Goal: Task Accomplishment & Management: Manage account settings

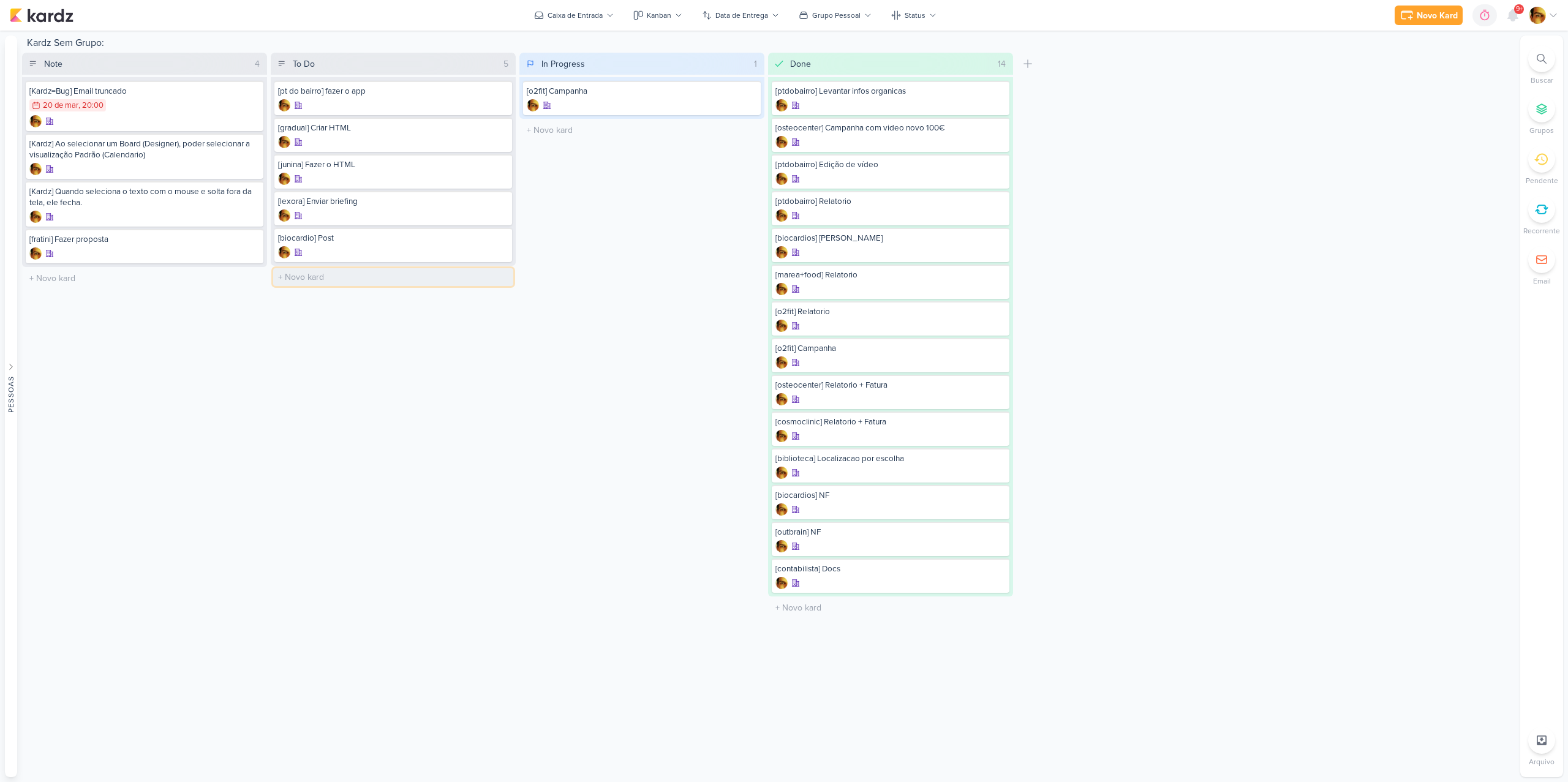
click at [348, 277] on input "text" at bounding box center [393, 277] width 240 height 18
type input "[logo] Criação de Logo - LEXORa"
click at [367, 285] on div at bounding box center [393, 288] width 230 height 13
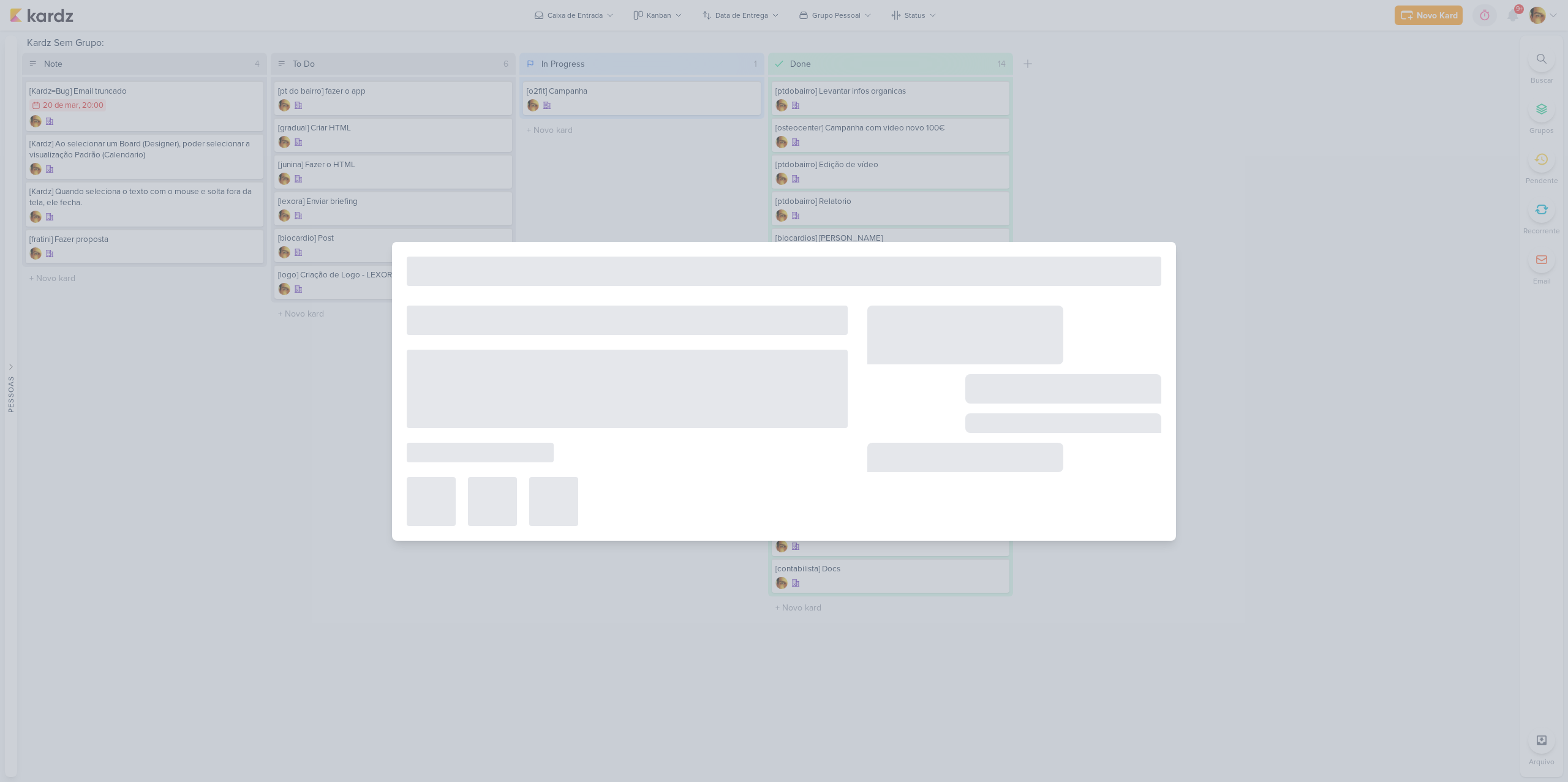
type input "[logo] Criação de Logo - LEXORa"
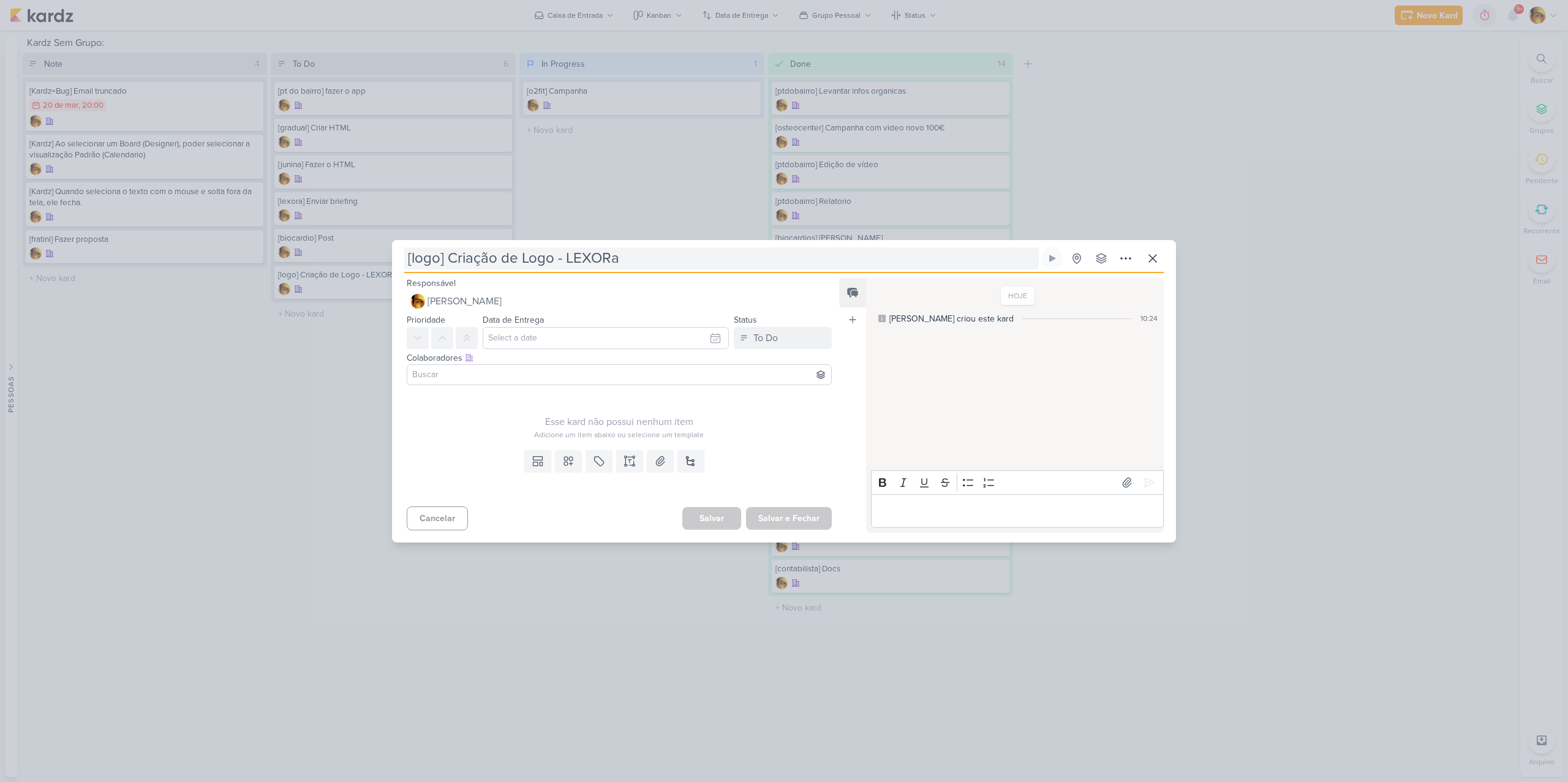
click at [629, 261] on input "[logo] Criação de Logo - LEXORa" at bounding box center [721, 258] width 635 height 22
type input "[logo] Criação de Logo - LEXORA"
click at [536, 339] on input "text" at bounding box center [605, 338] width 246 height 22
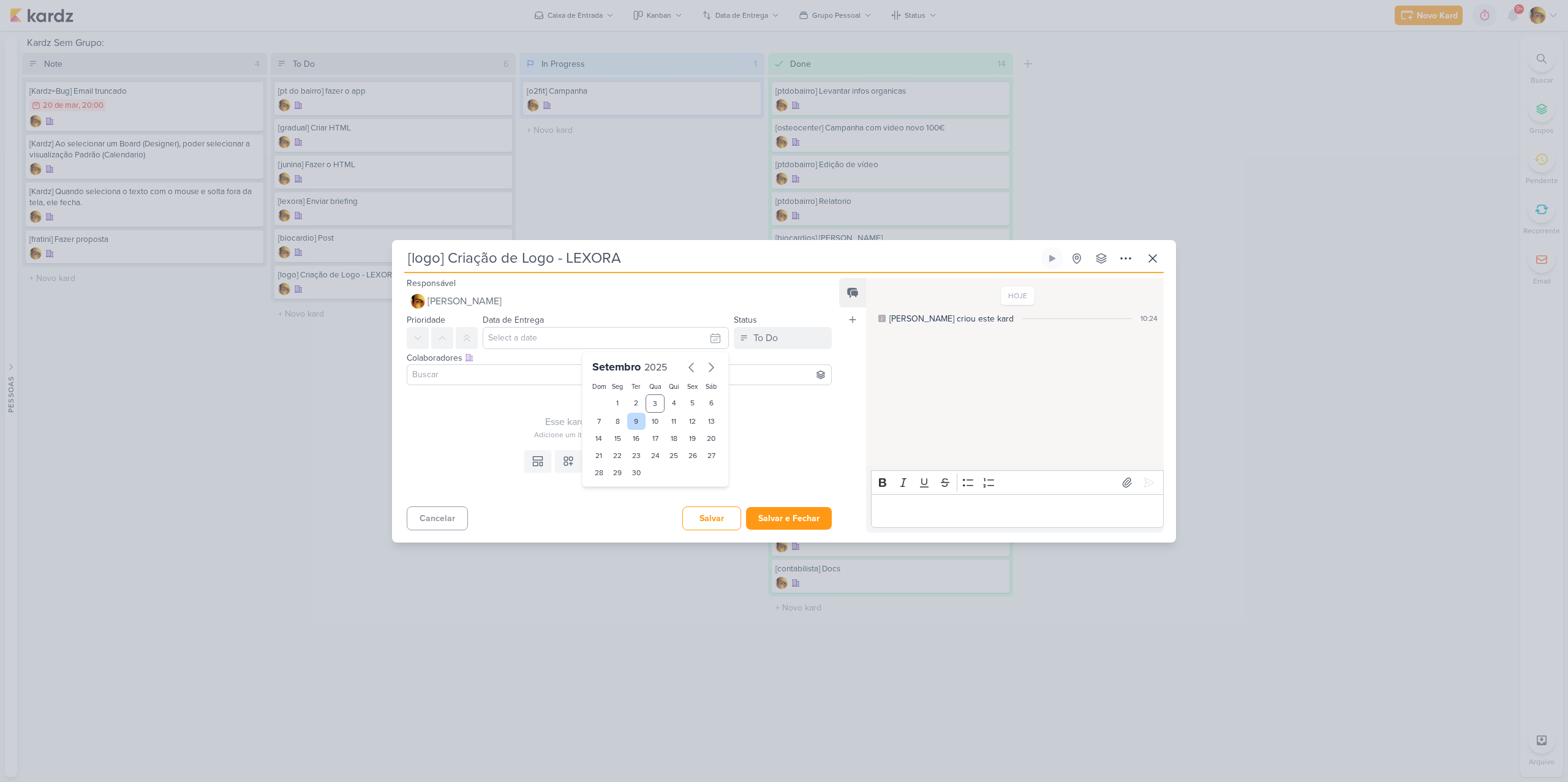
click at [635, 421] on div "9" at bounding box center [636, 421] width 19 height 17
type input "[DATE] 23:59"
click at [512, 400] on div "Esse kard não possui nenhum item Adicione um item abaixo ou selecione um templa…" at bounding box center [619, 415] width 425 height 50
click at [508, 373] on input at bounding box center [619, 374] width 419 height 14
click at [473, 461] on div "[PERSON_NAME]" at bounding box center [462, 463] width 65 height 13
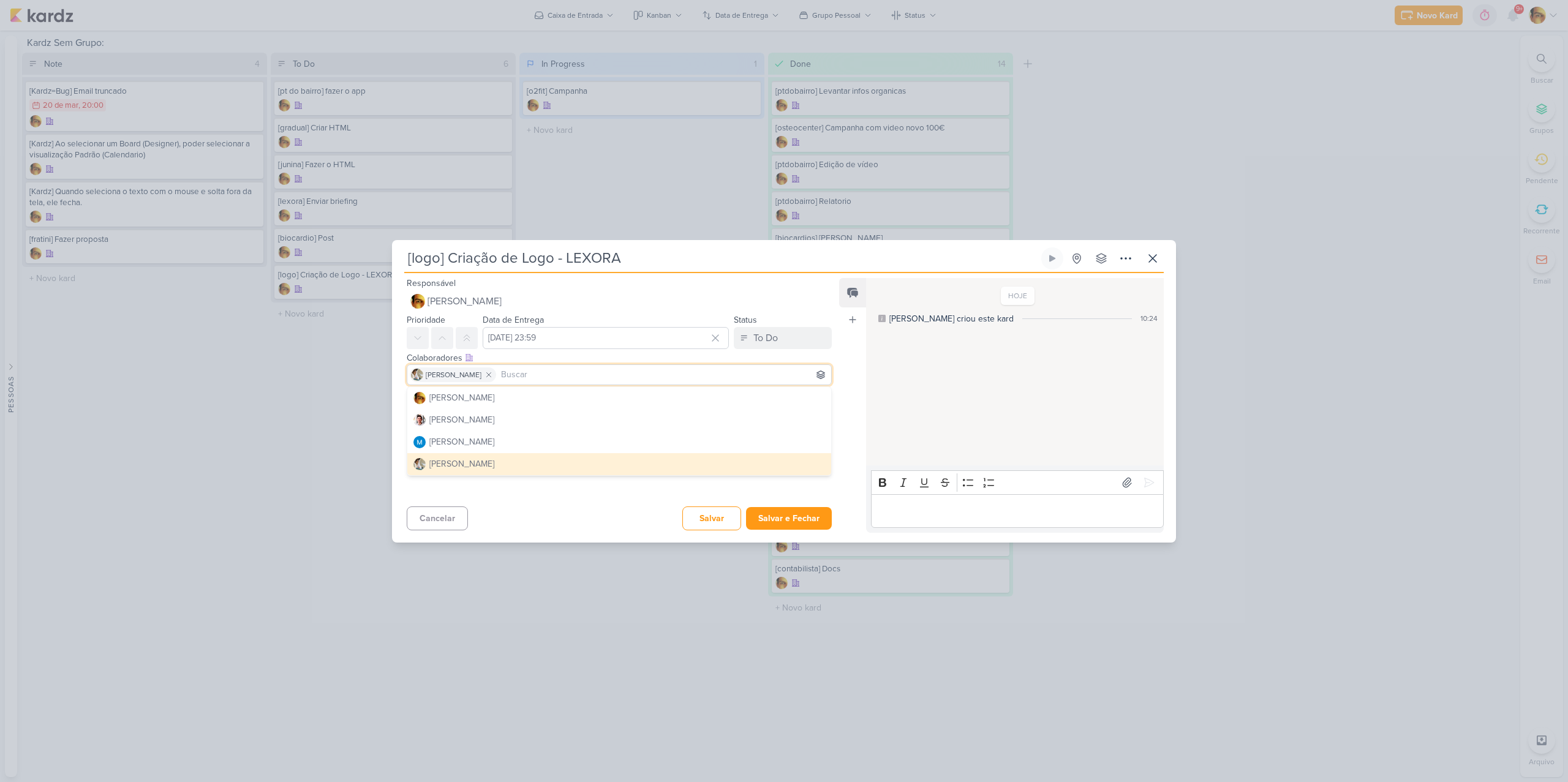
click at [549, 497] on div "Templates Campos Personalizados Marcadores Caixa De Texto Anexo [GEOGRAPHIC_DAT…" at bounding box center [614, 473] width 445 height 56
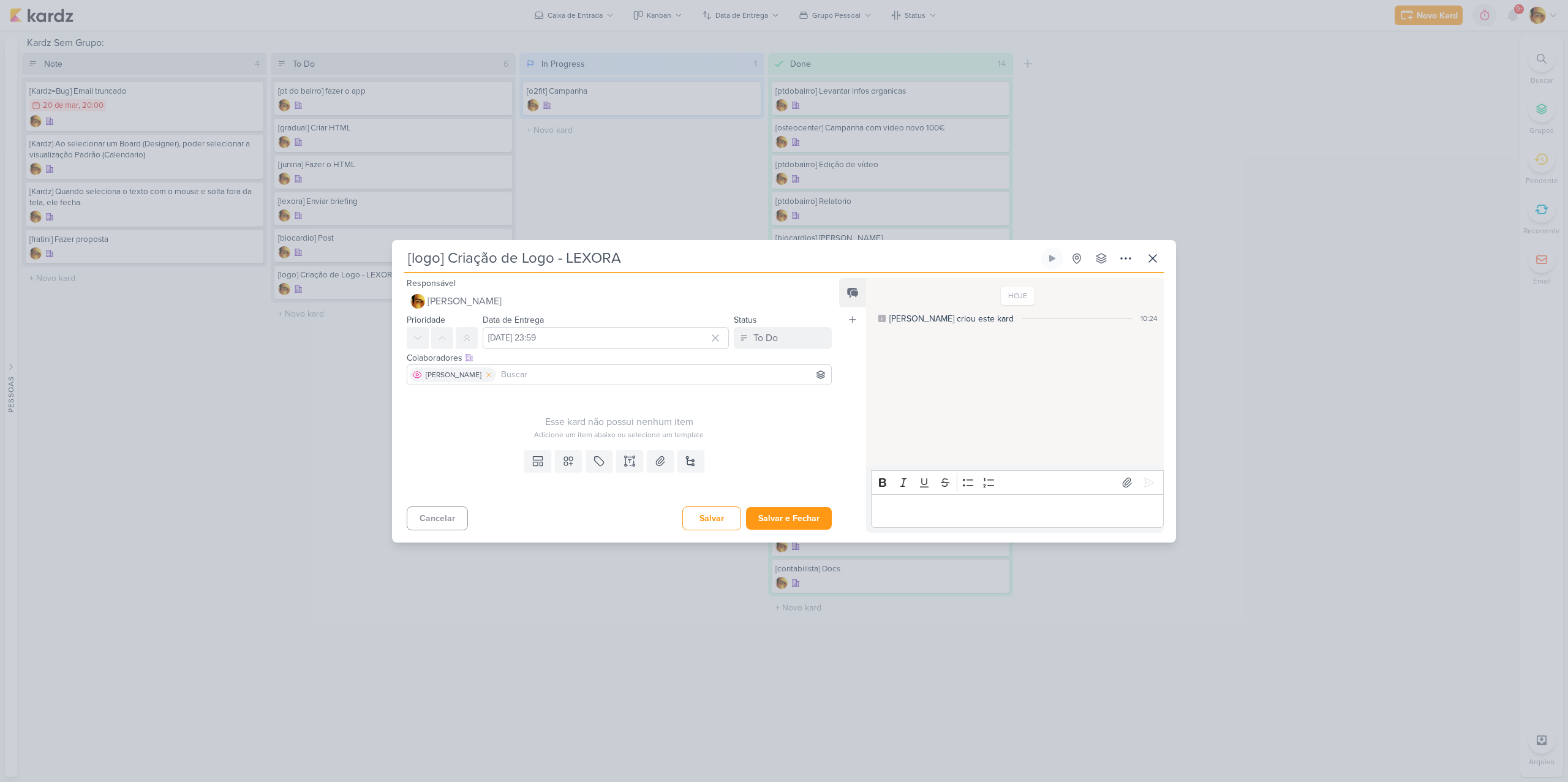
click at [484, 373] on icon at bounding box center [488, 375] width 8 height 8
click at [482, 304] on span "[PERSON_NAME]" at bounding box center [464, 301] width 74 height 14
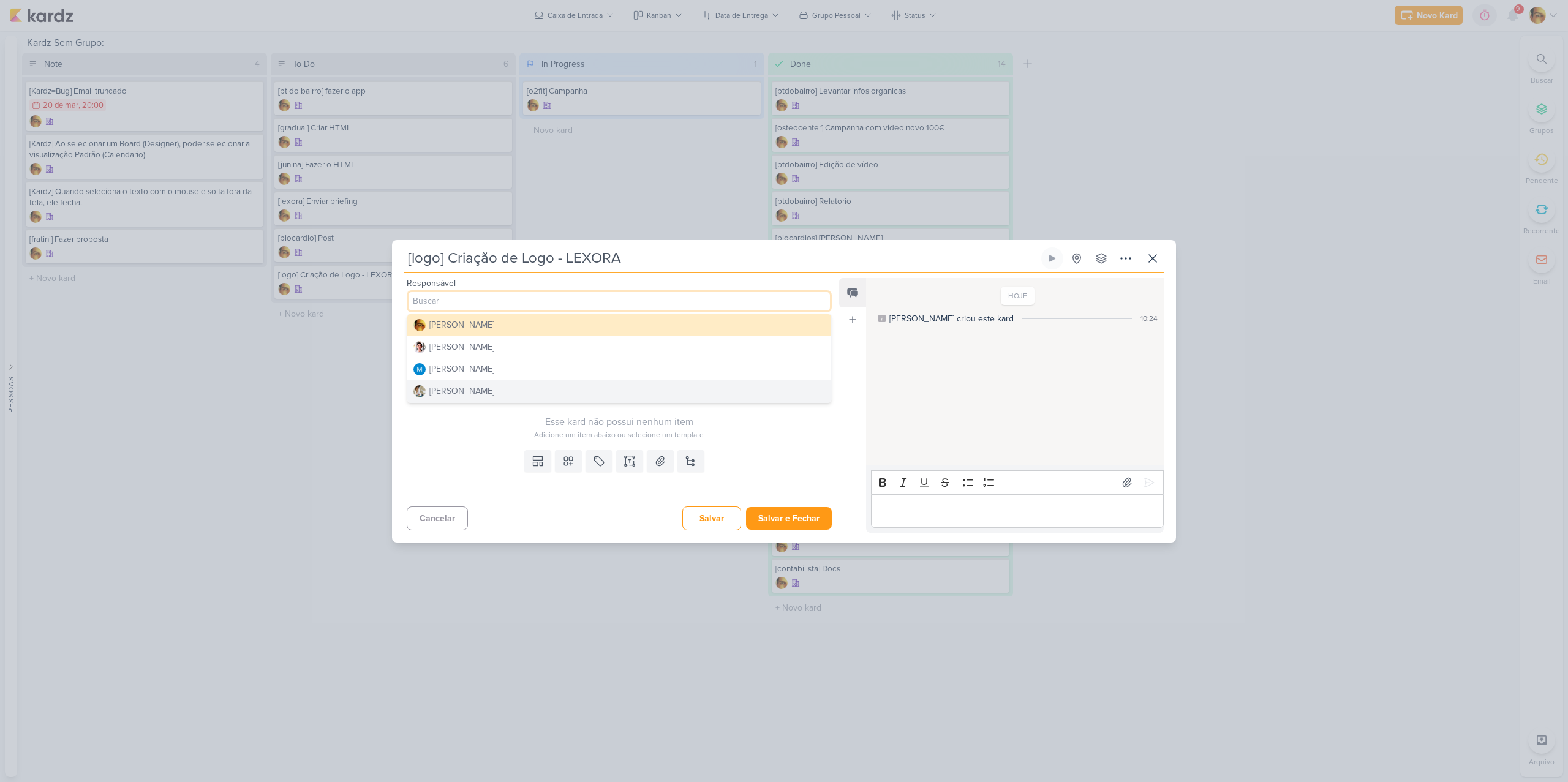
click at [472, 389] on div "[PERSON_NAME]" at bounding box center [462, 390] width 65 height 13
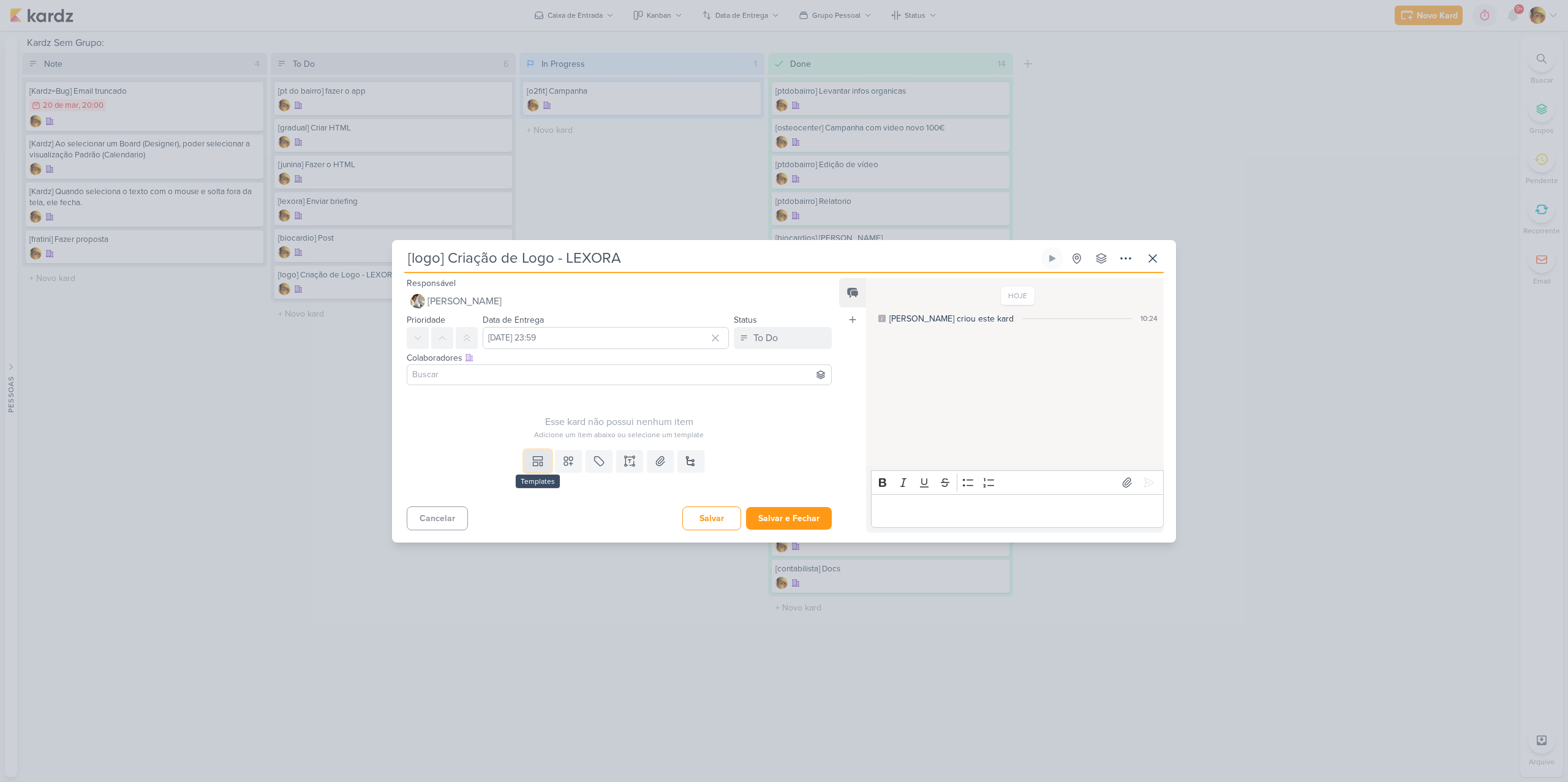
click at [533, 462] on icon at bounding box center [536, 463] width 5 height 3
click at [536, 432] on div "Design" at bounding box center [580, 433] width 96 height 13
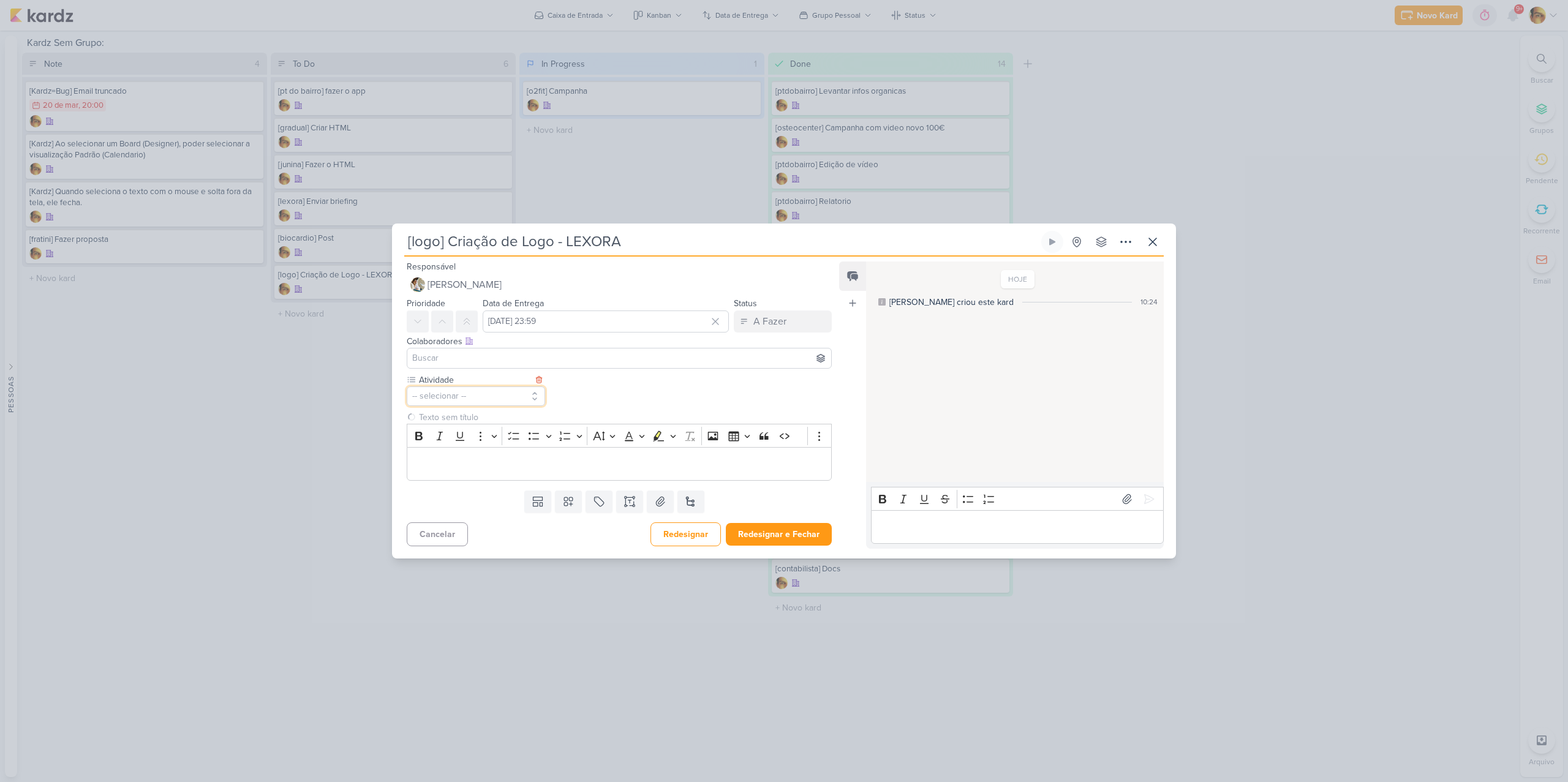
click at [472, 398] on button "-- selecionar --" at bounding box center [476, 396] width 139 height 19
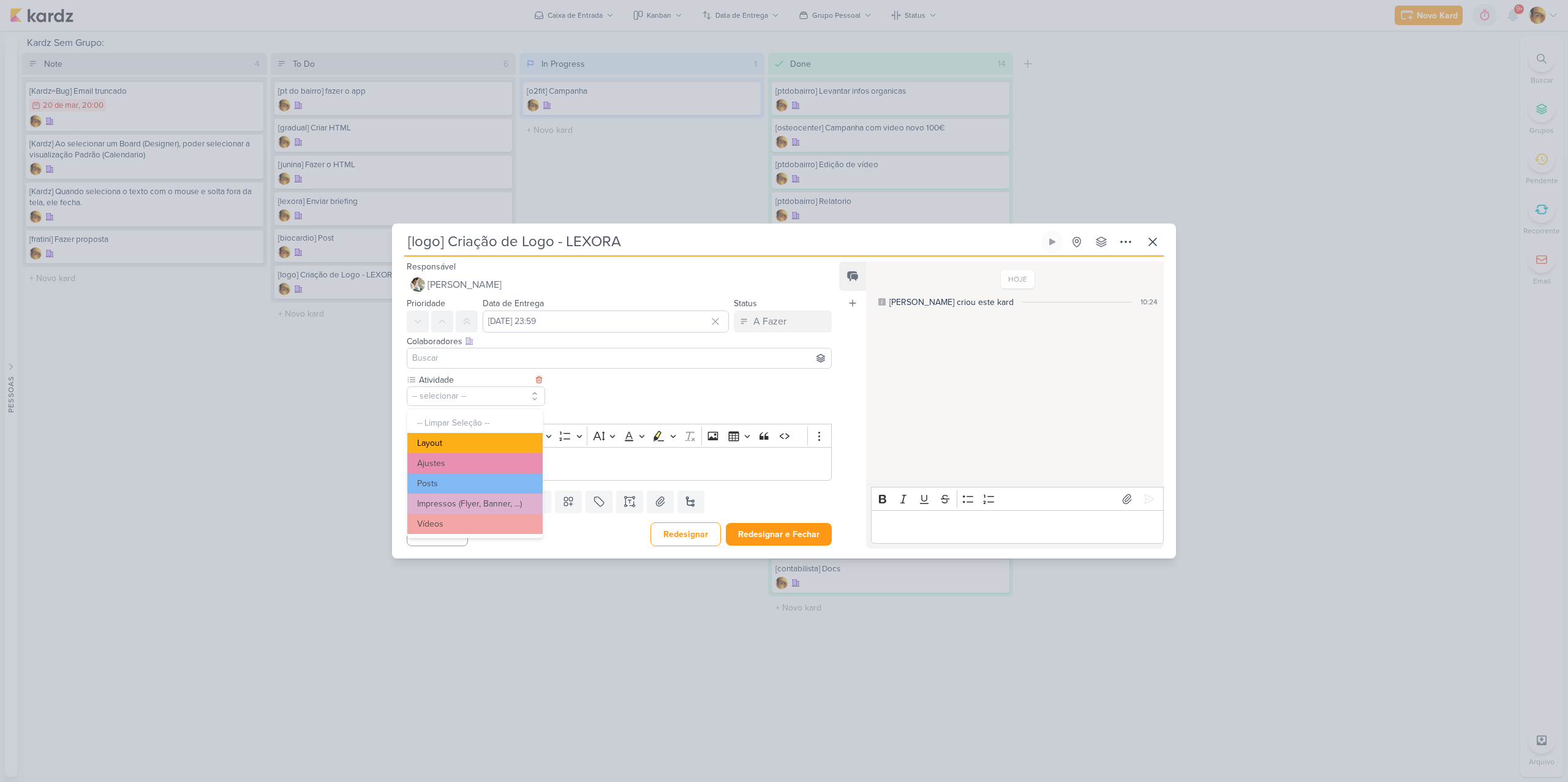
click at [454, 446] on button "Layout" at bounding box center [474, 443] width 135 height 20
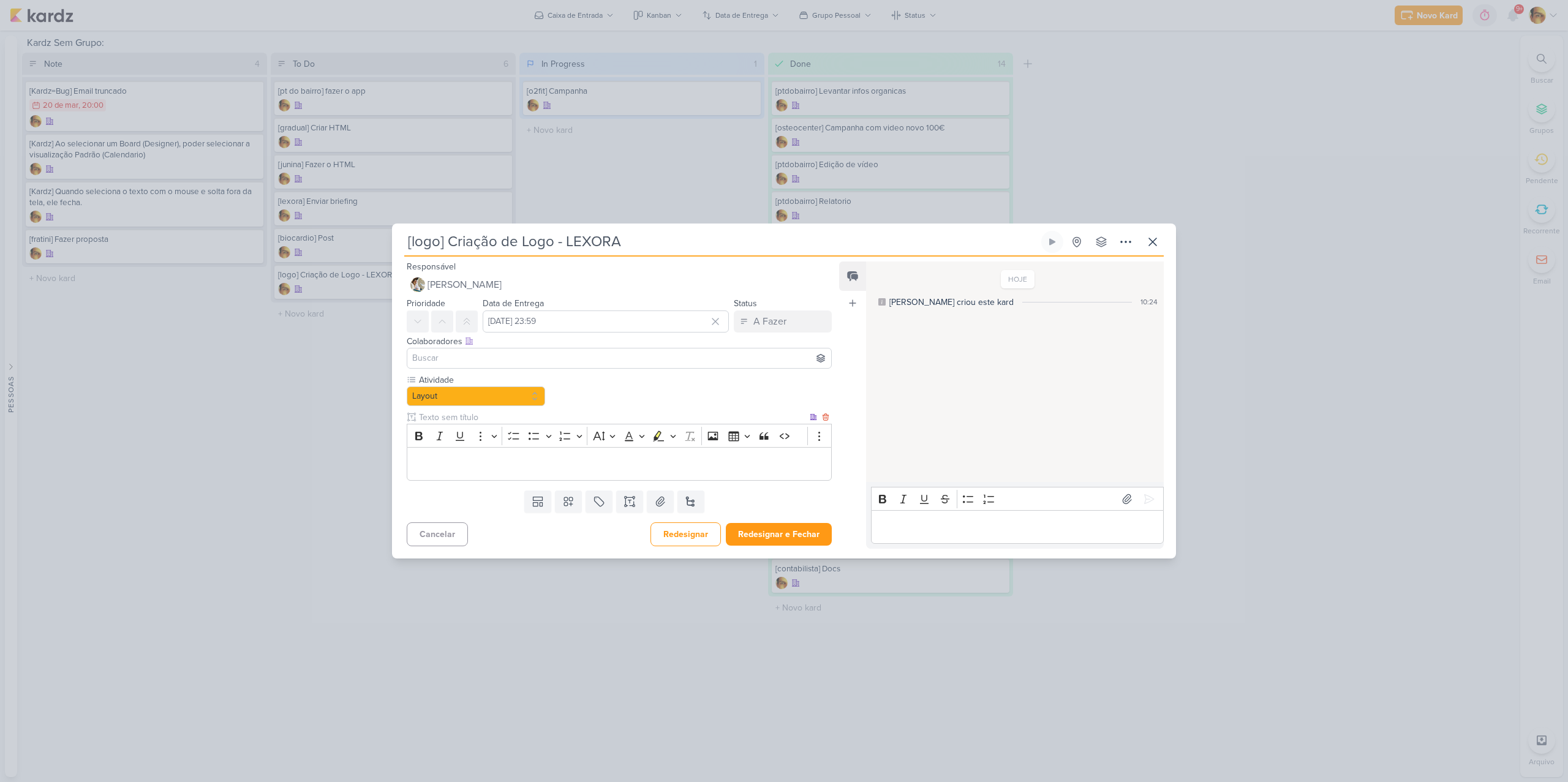
click at [446, 471] on div "Editor editing area: main" at bounding box center [619, 464] width 425 height 34
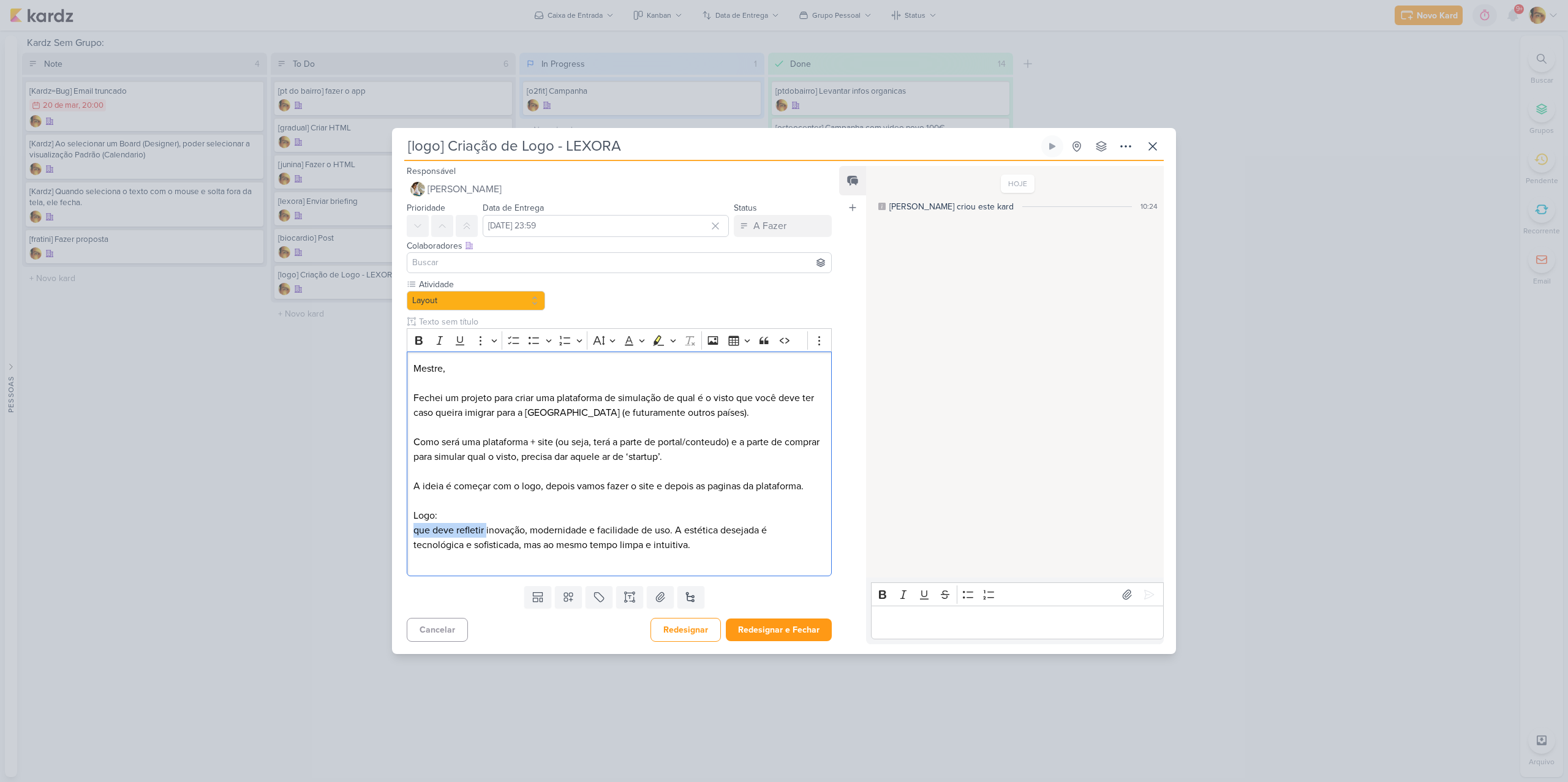
drag, startPoint x: 485, startPoint y: 529, endPoint x: 389, endPoint y: 530, distance: 96.0
click at [389, 530] on div "[logo] Criação de Logo - LEXORA Criado por mim" at bounding box center [784, 391] width 1568 height 782
drag, startPoint x: 526, startPoint y: 531, endPoint x: 715, endPoint y: 526, distance: 189.1
click at [715, 526] on li "inovação, modernidade e facilidade de uso. A estética desejada é tecnológica e …" at bounding box center [625, 537] width 399 height 29
drag, startPoint x: 426, startPoint y: 546, endPoint x: 430, endPoint y: 563, distance: 17.5
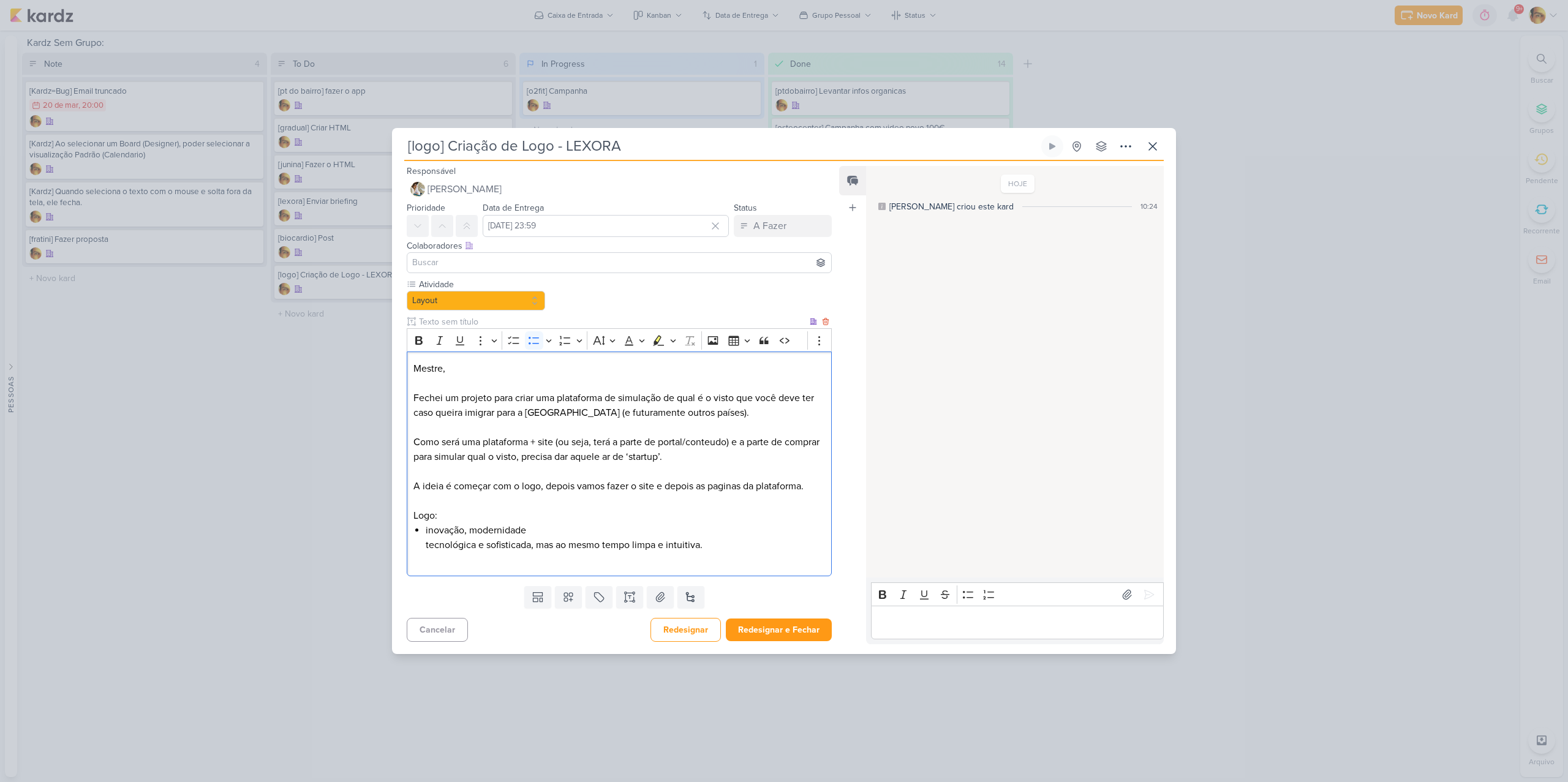
click at [426, 546] on li "inovação, modernidade tecnológica e sofisticada, mas ao mesmo tempo limpa e int…" at bounding box center [625, 537] width 399 height 29
click at [731, 546] on li "tecnológica e sofisticada, mas ao mesmo tempo limpa e intuitiva." at bounding box center [625, 544] width 399 height 14
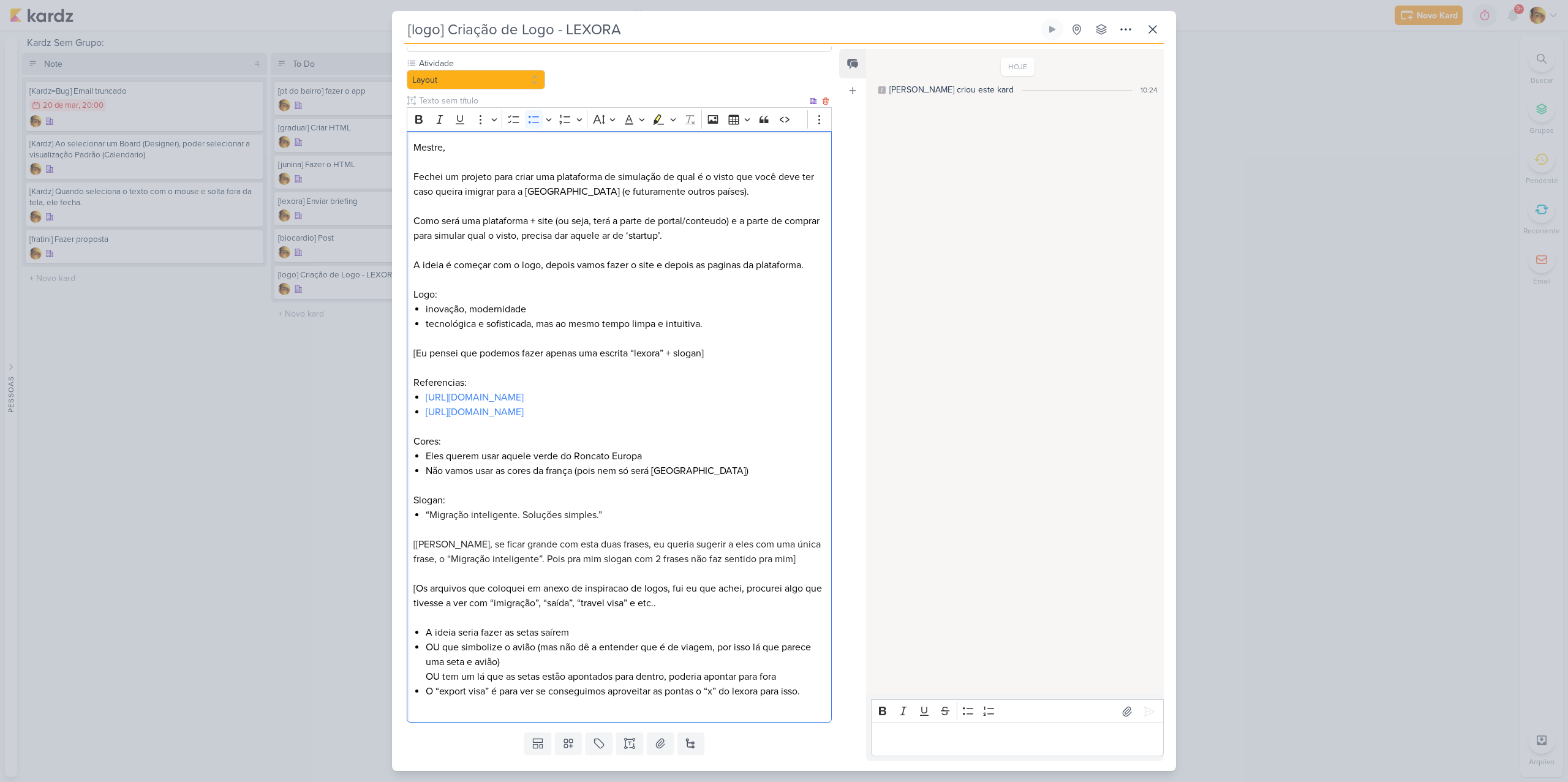
scroll to position [134, 0]
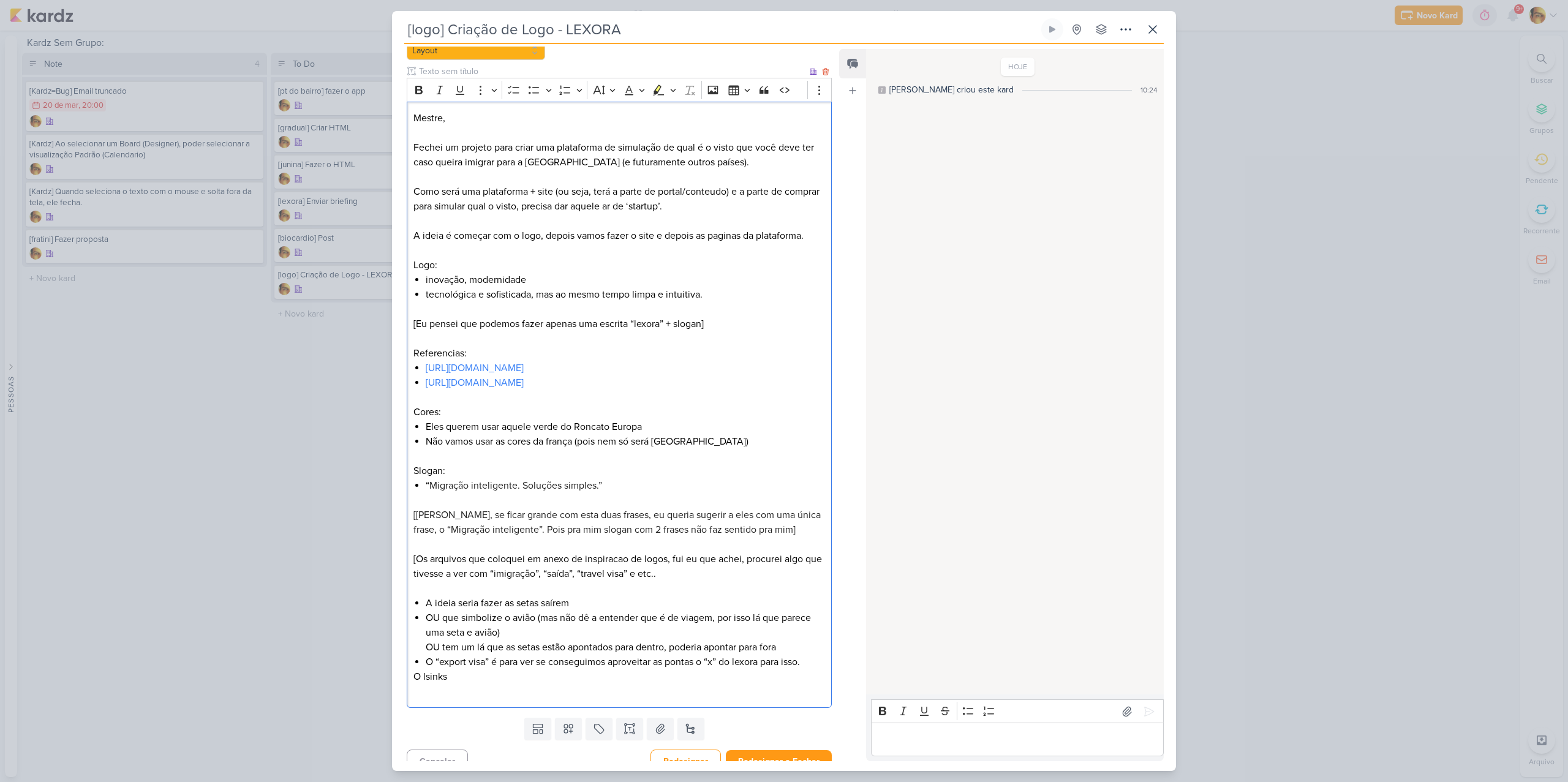
click at [441, 557] on p "[Os arquivos que coloquei em anexo de inspiracao de logos, fui eu que achei, pr…" at bounding box center [619, 566] width 411 height 29
click at [529, 556] on p "[Os links que coloquei em anexo de inspiracao de logos, fui eu que achei, procu…" at bounding box center [619, 566] width 411 height 29
drag, startPoint x: 427, startPoint y: 679, endPoint x: 372, endPoint y: 666, distance: 56.5
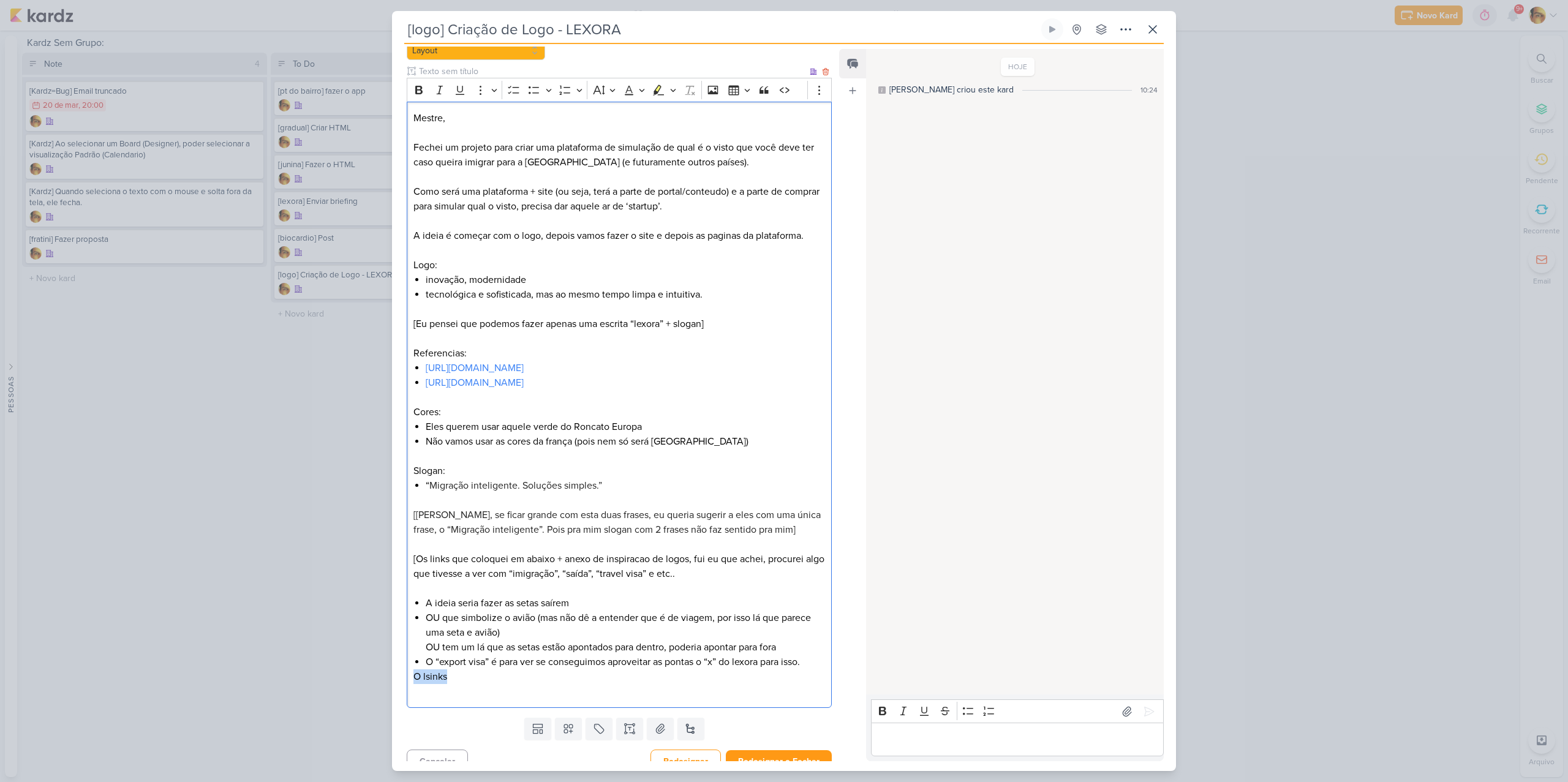
click at [400, 679] on div "Atividade Layout -- Limpar Seleção -- Layout Ajustes" at bounding box center [614, 370] width 445 height 685
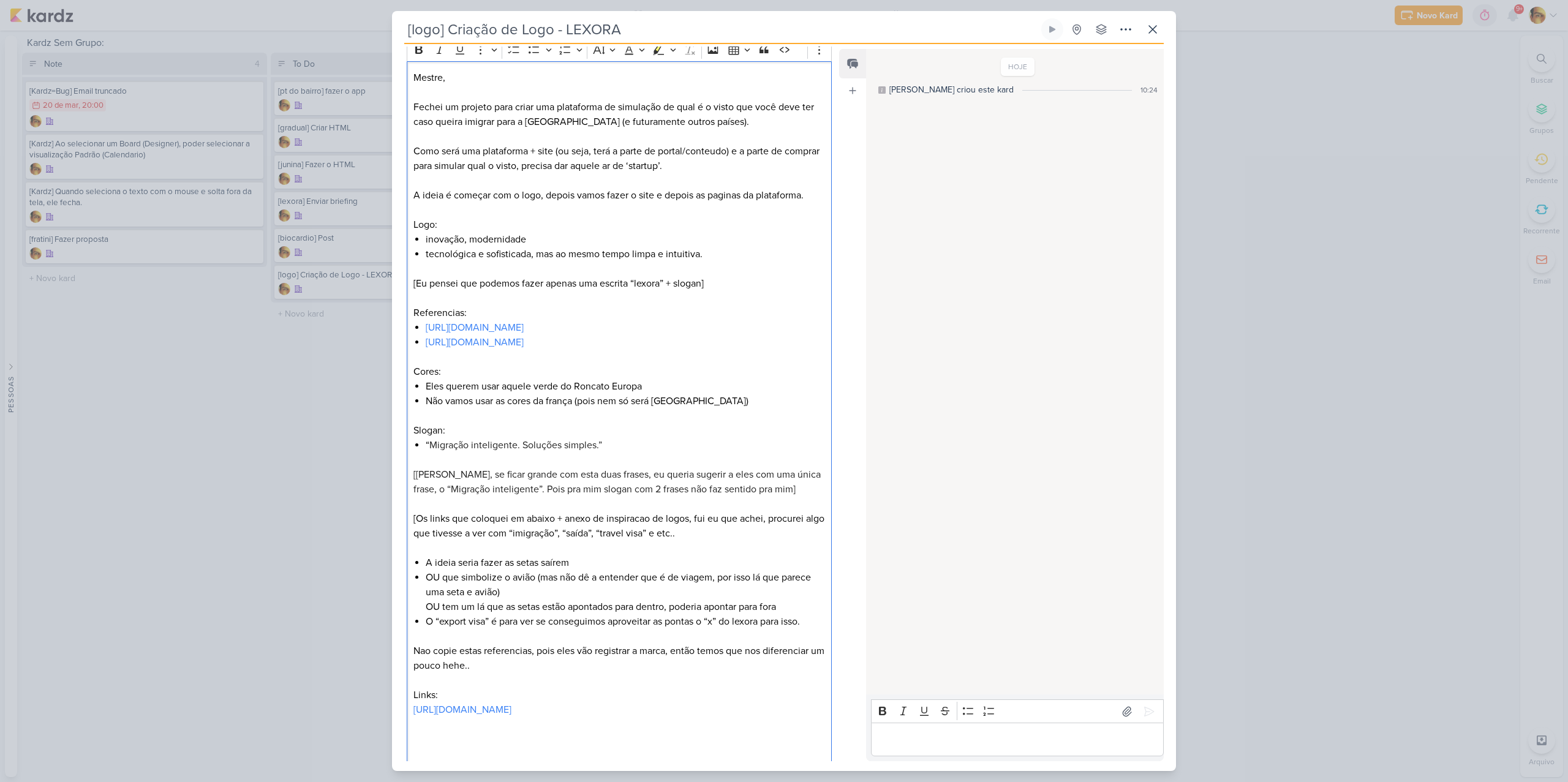
scroll to position [188, 0]
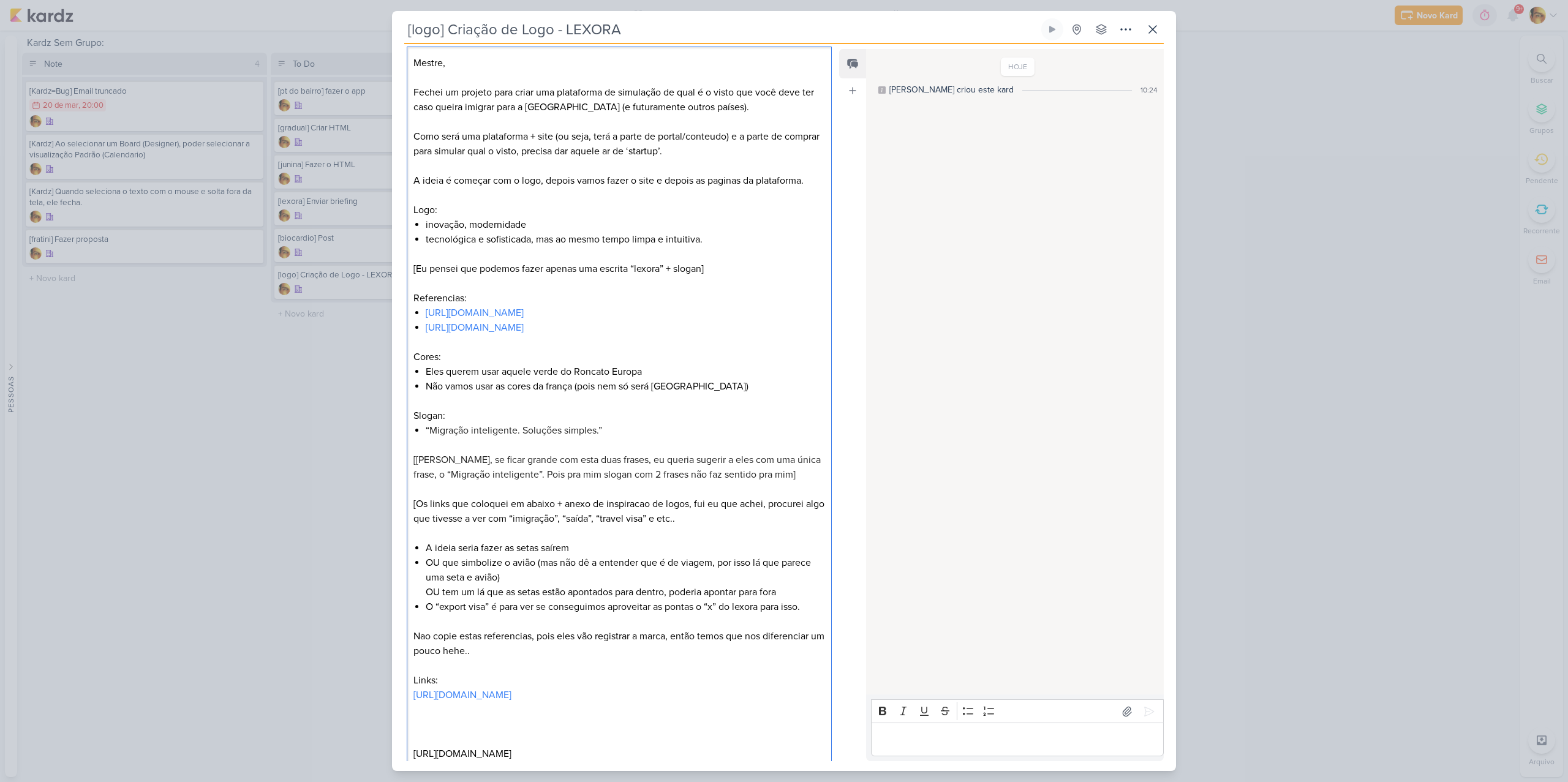
click at [442, 719] on p "Editor editing area: main" at bounding box center [619, 724] width 411 height 14
click at [444, 707] on p "Editor editing area: main" at bounding box center [619, 709] width 411 height 14
drag, startPoint x: 632, startPoint y: 711, endPoint x: 382, endPoint y: 707, distance: 250.0
click at [382, 707] on div "[logo] Criação de Logo - LEXORA Criado por mim" at bounding box center [784, 391] width 1568 height 782
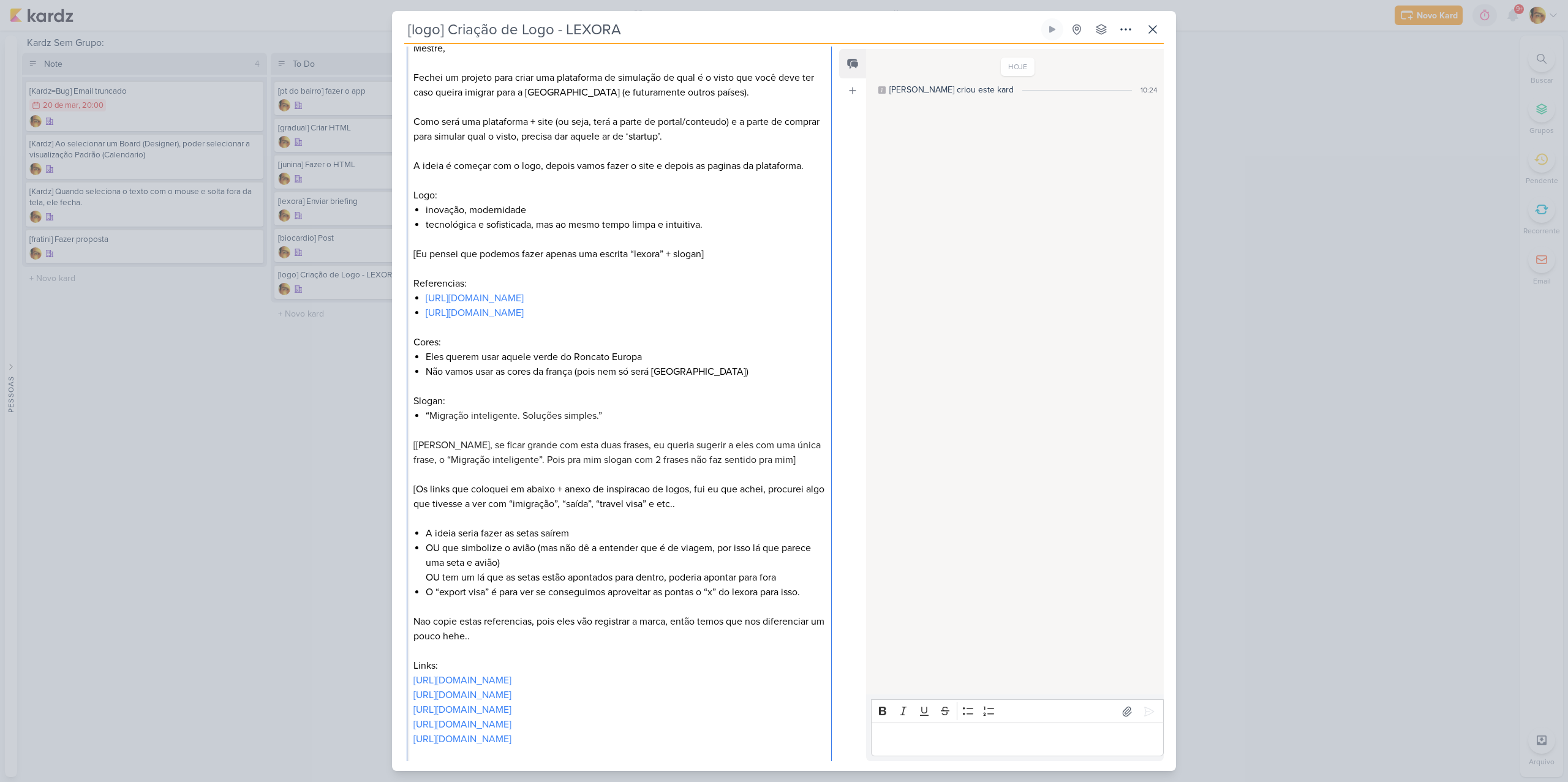
scroll to position [325, 0]
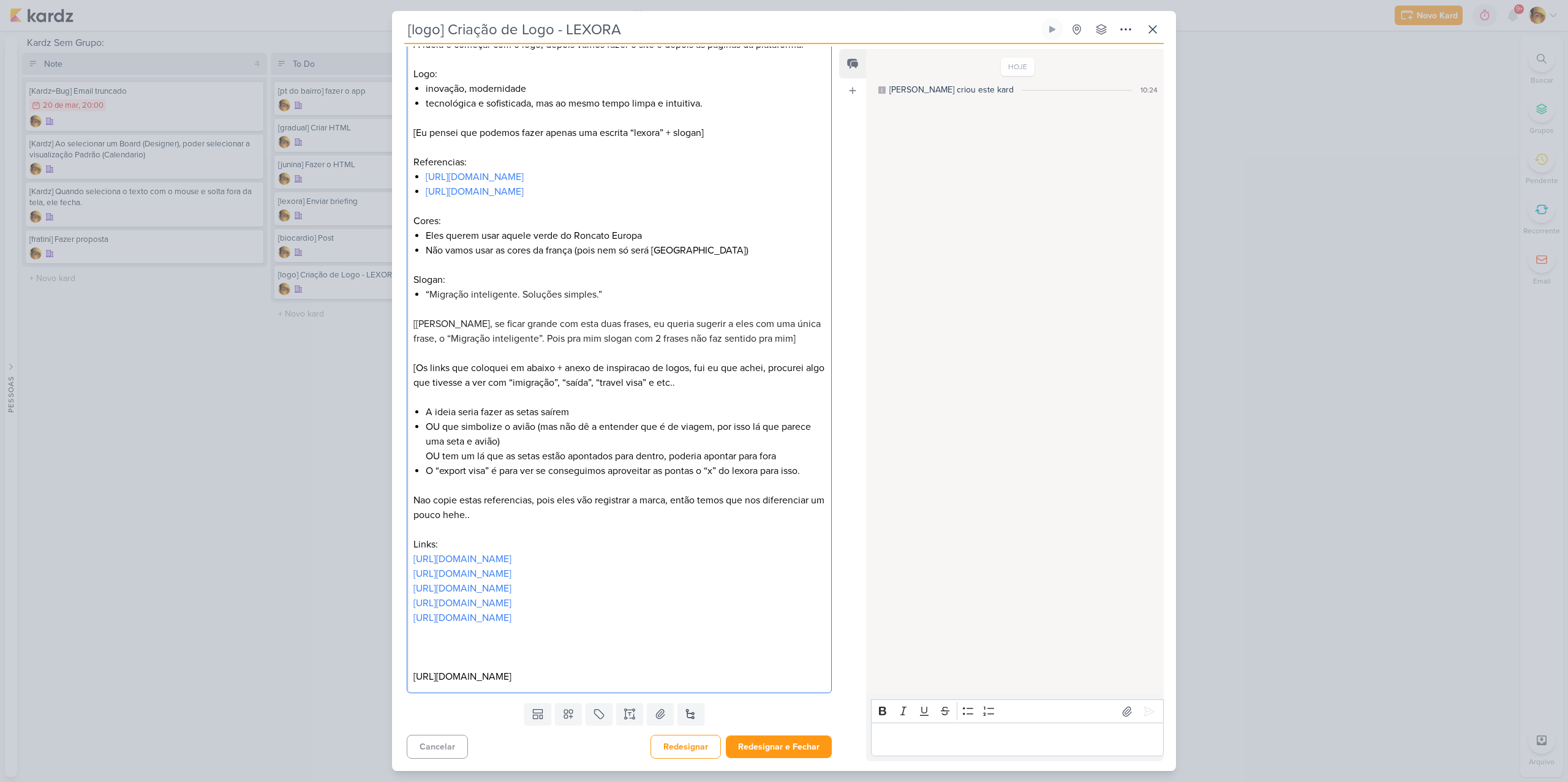
click at [414, 678] on p "[URL][DOMAIN_NAME]" at bounding box center [619, 676] width 411 height 14
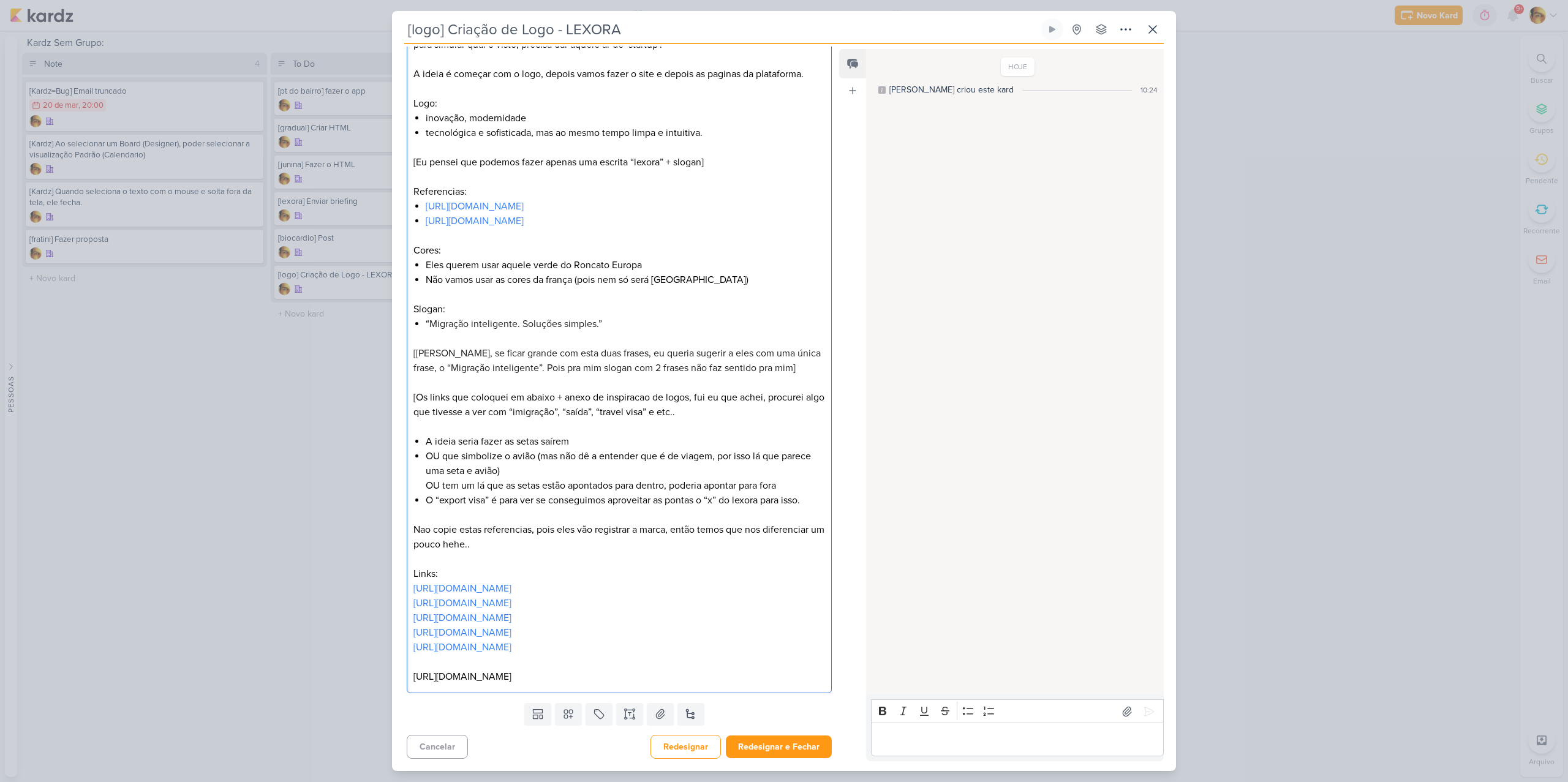
scroll to position [281, 0]
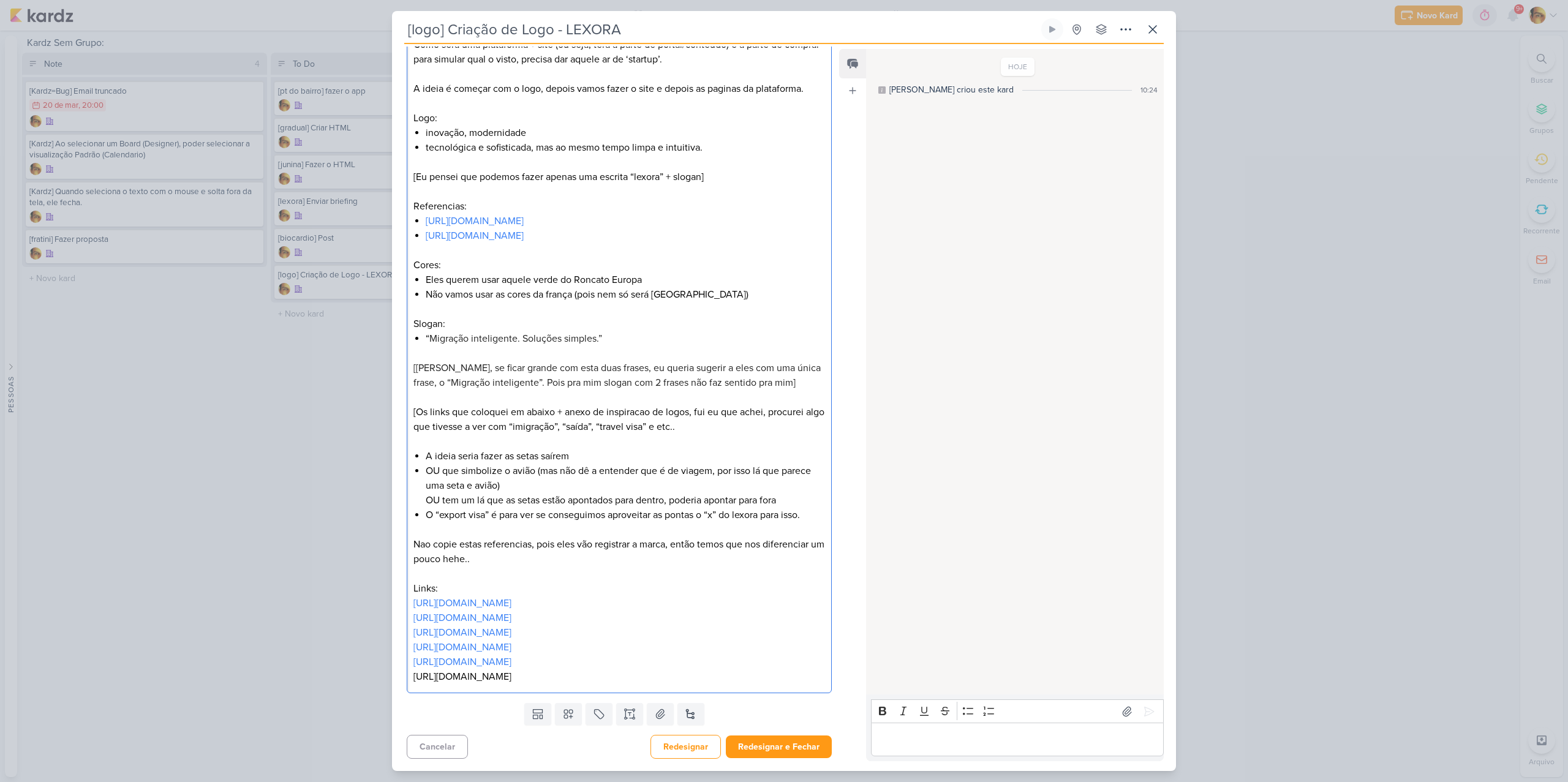
click at [639, 673] on p "[URL][DOMAIN_NAME]" at bounding box center [619, 676] width 411 height 14
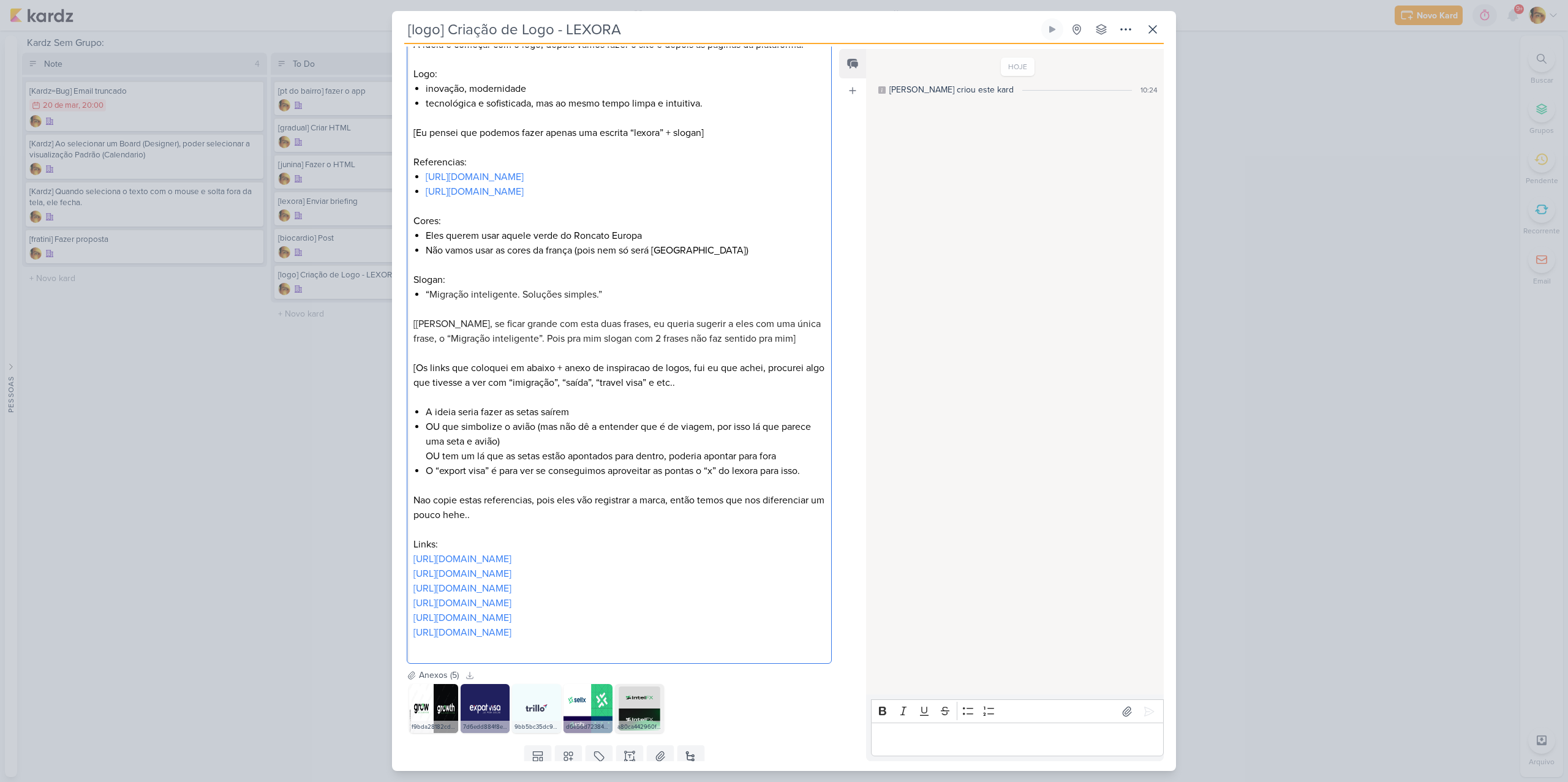
scroll to position [367, 0]
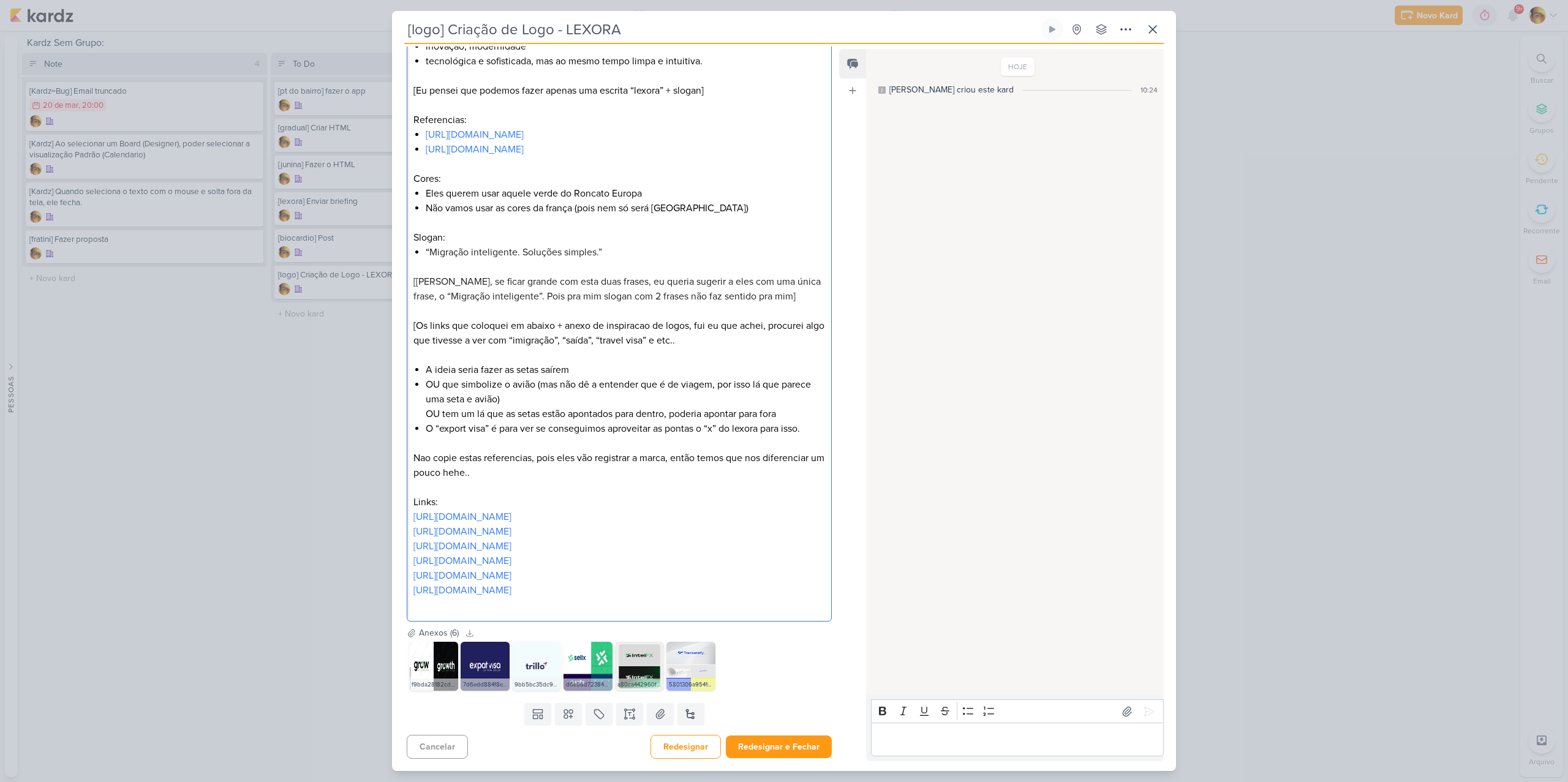
click at [588, 372] on li "A ideia seria fazer as setas saírem" at bounding box center [625, 369] width 399 height 14
click at [711, 384] on li "OU que simbolize o avião (mas não dê a entender que é de viagem, por isso lá qu…" at bounding box center [625, 399] width 399 height 44
drag, startPoint x: 506, startPoint y: 386, endPoint x: 533, endPoint y: 384, distance: 27.1
click at [533, 384] on li "OU que simbolize o avião (mas não dê a entender que é de viagem nem uma avião e…" at bounding box center [625, 399] width 399 height 44
click at [421, 412] on div "Mestre, [PERSON_NAME] um projeto para criar uma plataforma de simulação de qual…" at bounding box center [619, 245] width 425 height 754
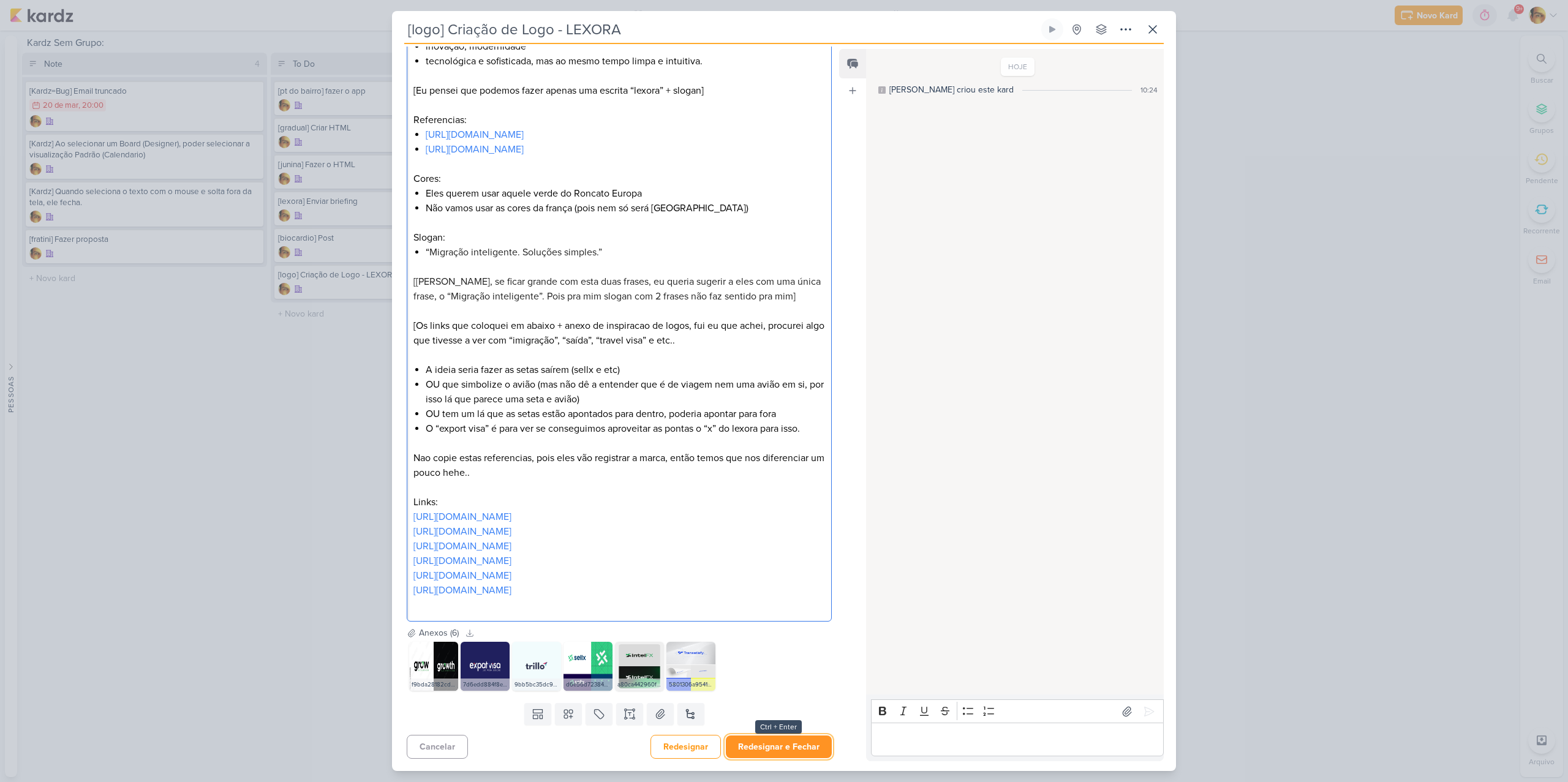
click at [773, 747] on button "Redesignar e Fechar" at bounding box center [779, 747] width 106 height 23
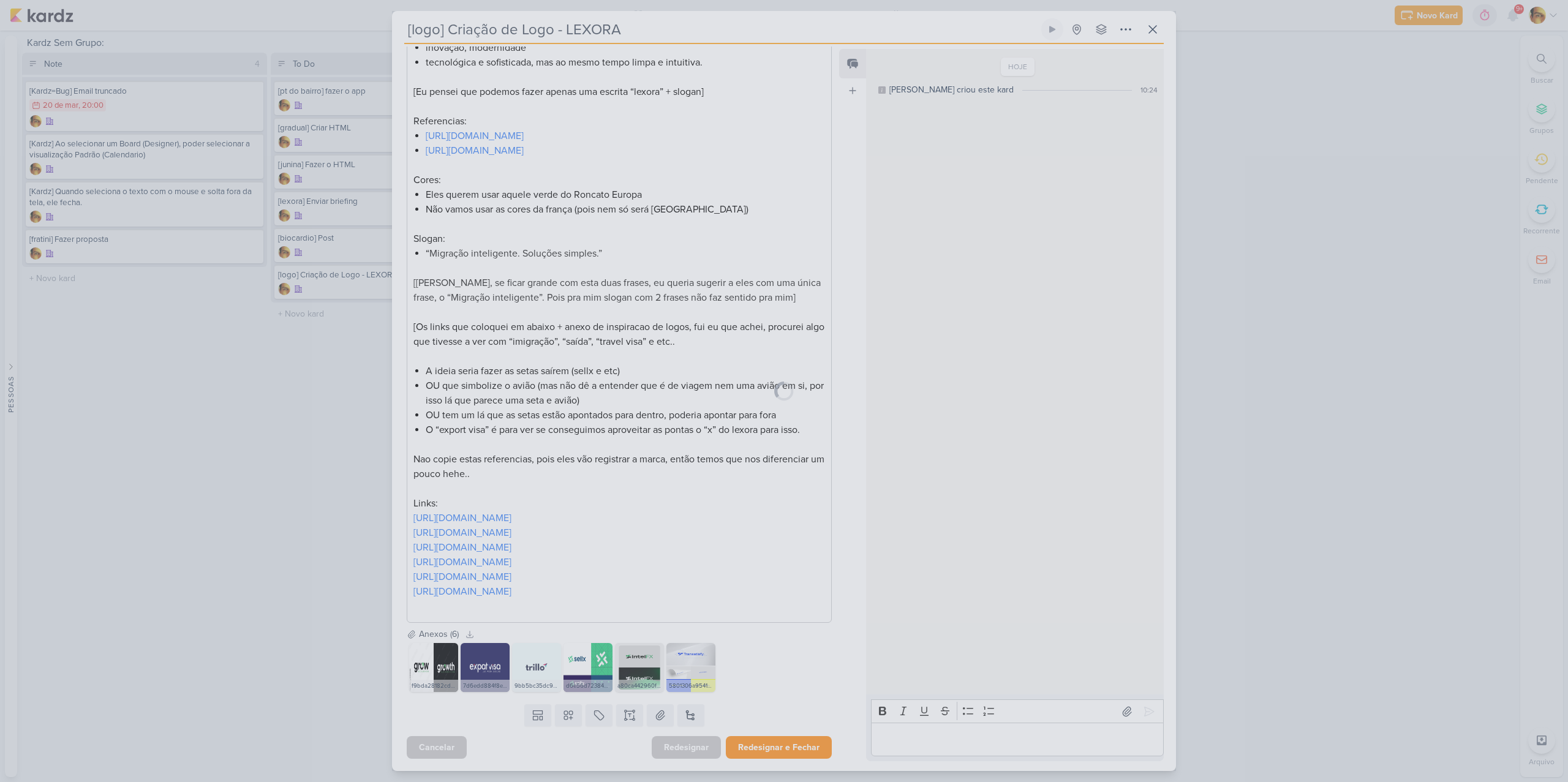
scroll to position [0, 0]
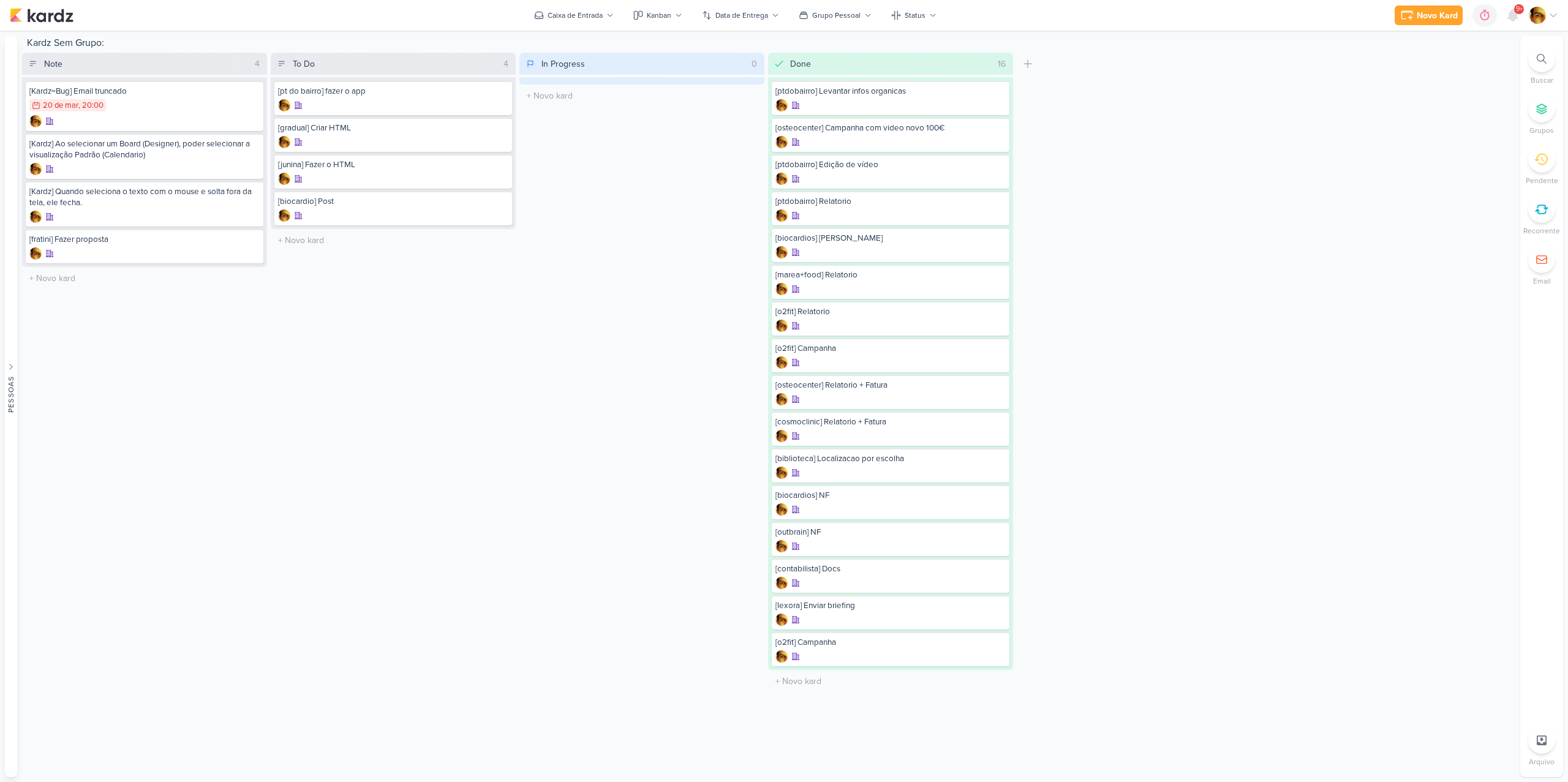
drag, startPoint x: 636, startPoint y: 105, endPoint x: 226, endPoint y: 1, distance: 423.0
click at [351, 240] on input "text" at bounding box center [393, 240] width 240 height 18
type input "[lexora] Proposta + Contrato"
click at [617, 182] on div "In Progress 0 Mover Para Esquerda Mover Para Direita [GEOGRAPHIC_DATA] O título…" at bounding box center [641, 373] width 245 height 640
